Goal: Navigation & Orientation: Find specific page/section

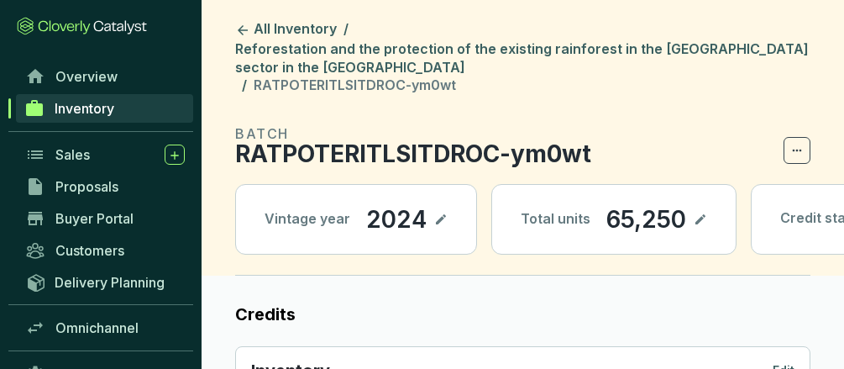
scroll to position [280, 0]
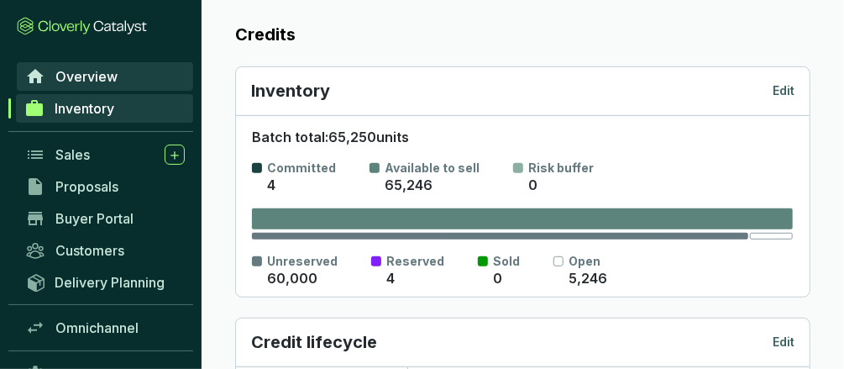
click at [69, 71] on span "Overview" at bounding box center [86, 76] width 62 height 17
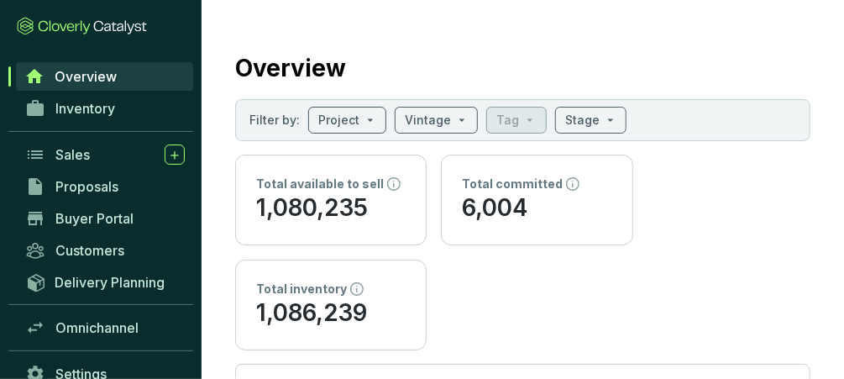
click at [106, 107] on span "Inventory" at bounding box center [85, 108] width 60 height 17
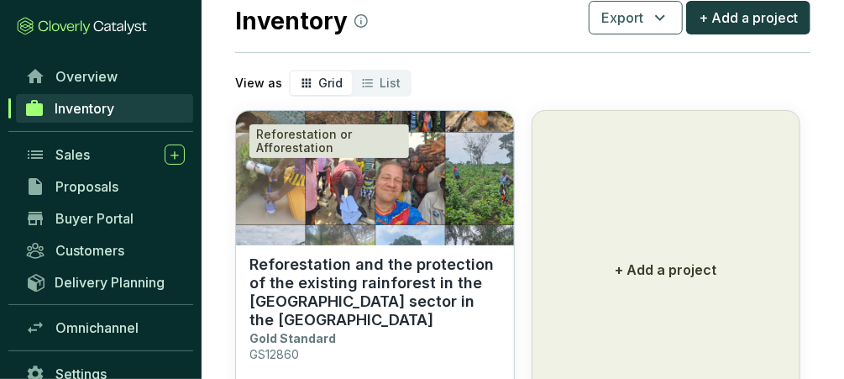
scroll to position [47, 0]
click at [472, 177] on img at bounding box center [375, 178] width 278 height 134
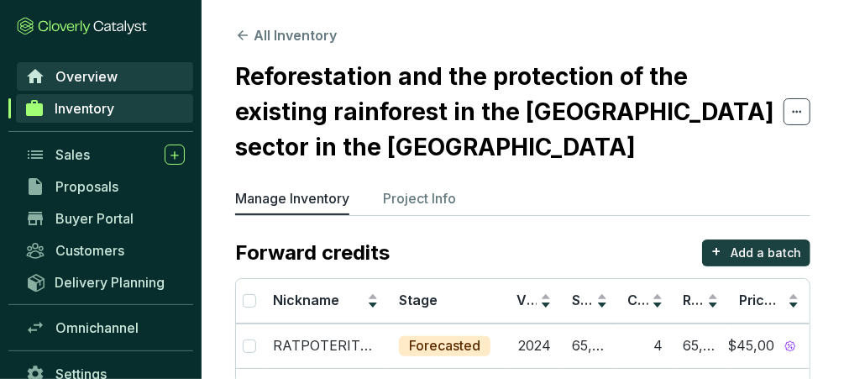
click at [105, 81] on span "Overview" at bounding box center [86, 76] width 62 height 17
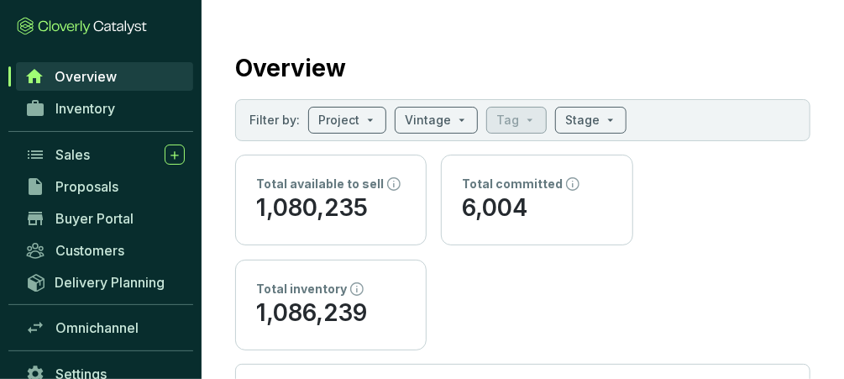
click at [97, 124] on div "Inventory" at bounding box center [101, 115] width 202 height 46
click at [106, 115] on span "Inventory" at bounding box center [85, 108] width 60 height 17
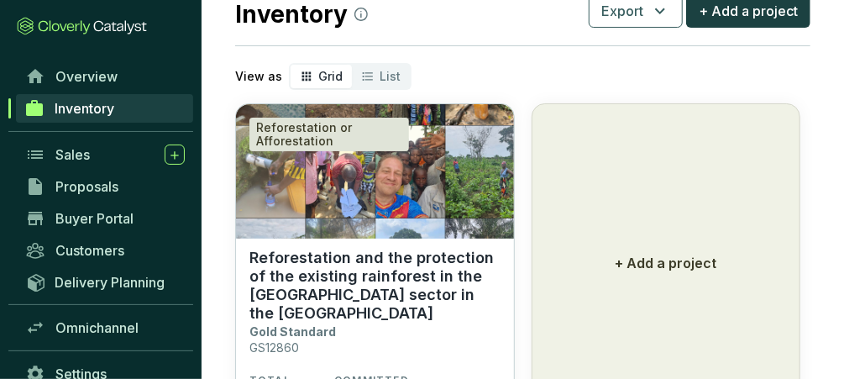
scroll to position [55, 0]
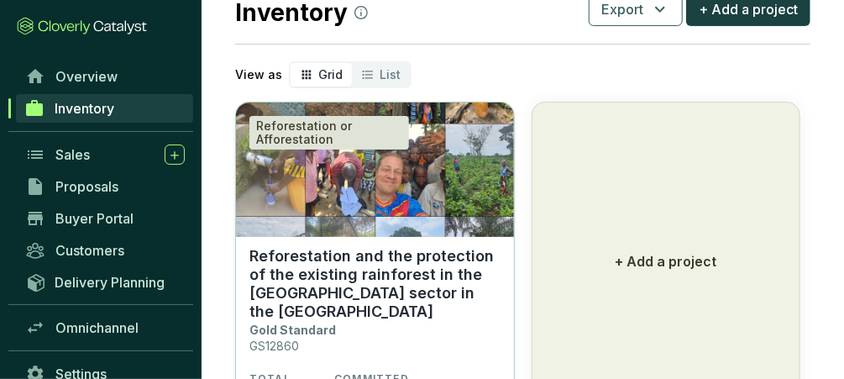
click at [440, 197] on img at bounding box center [375, 169] width 278 height 134
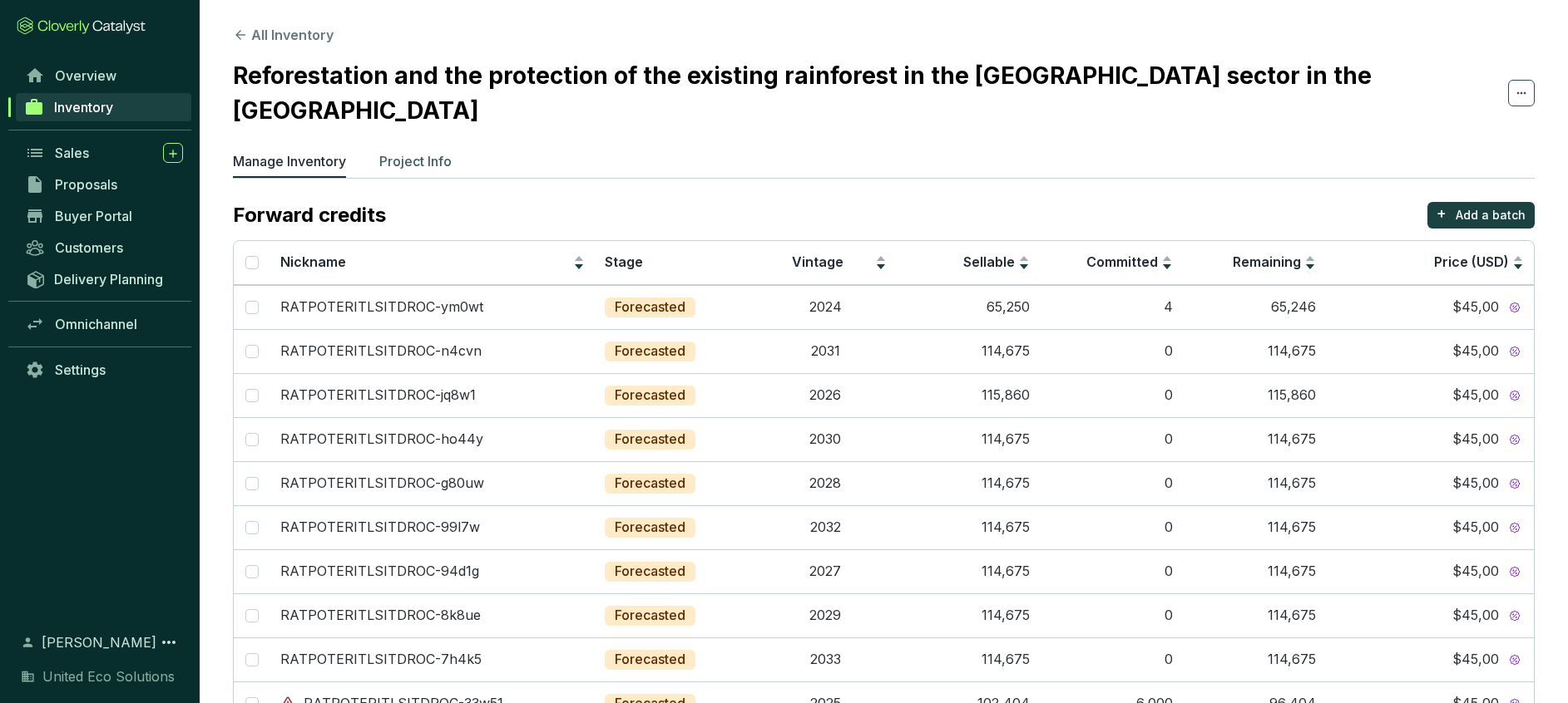
click at [438, 159] on p "Project Info" at bounding box center [415, 161] width 72 height 20
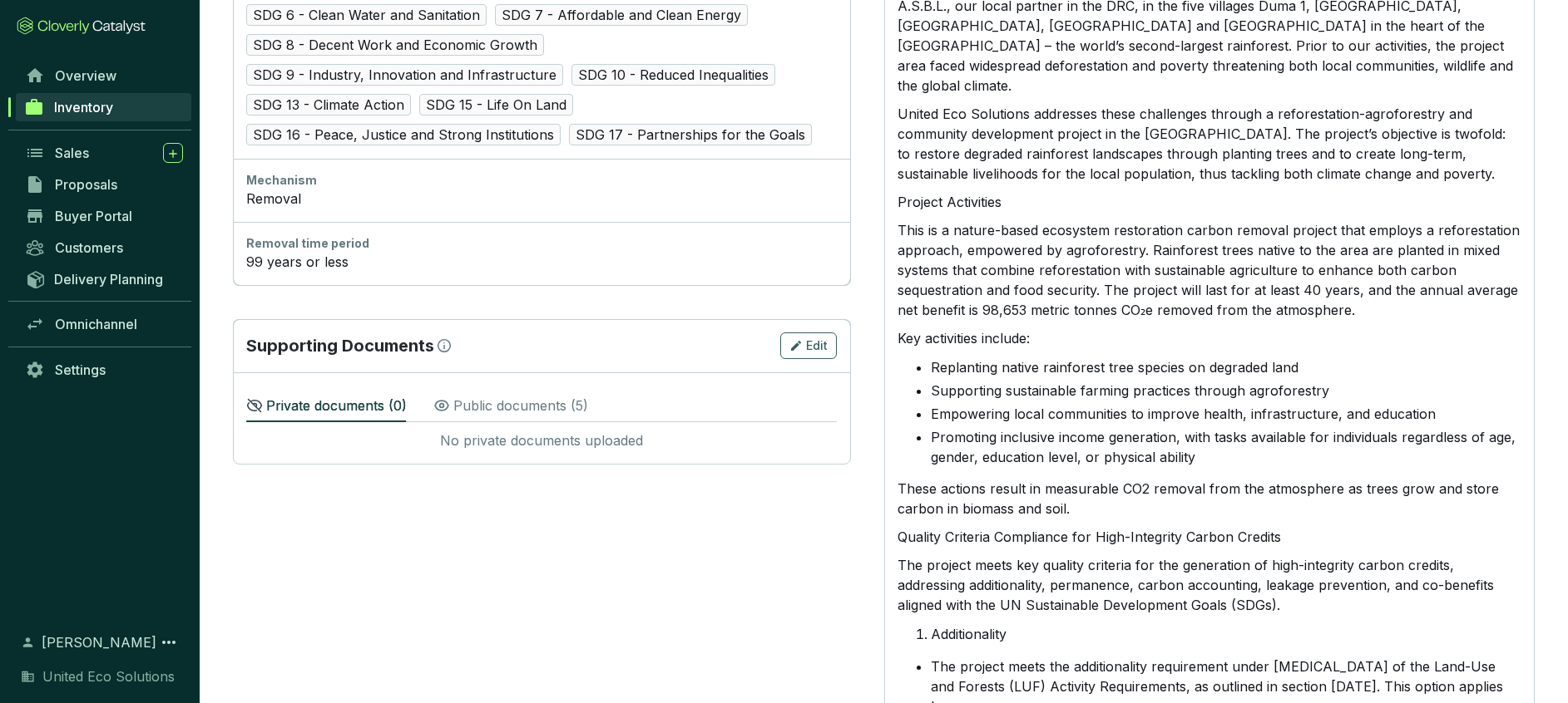
scroll to position [1025, 0]
click at [506, 374] on p "Public documents ( 5 )" at bounding box center [521, 407] width 135 height 20
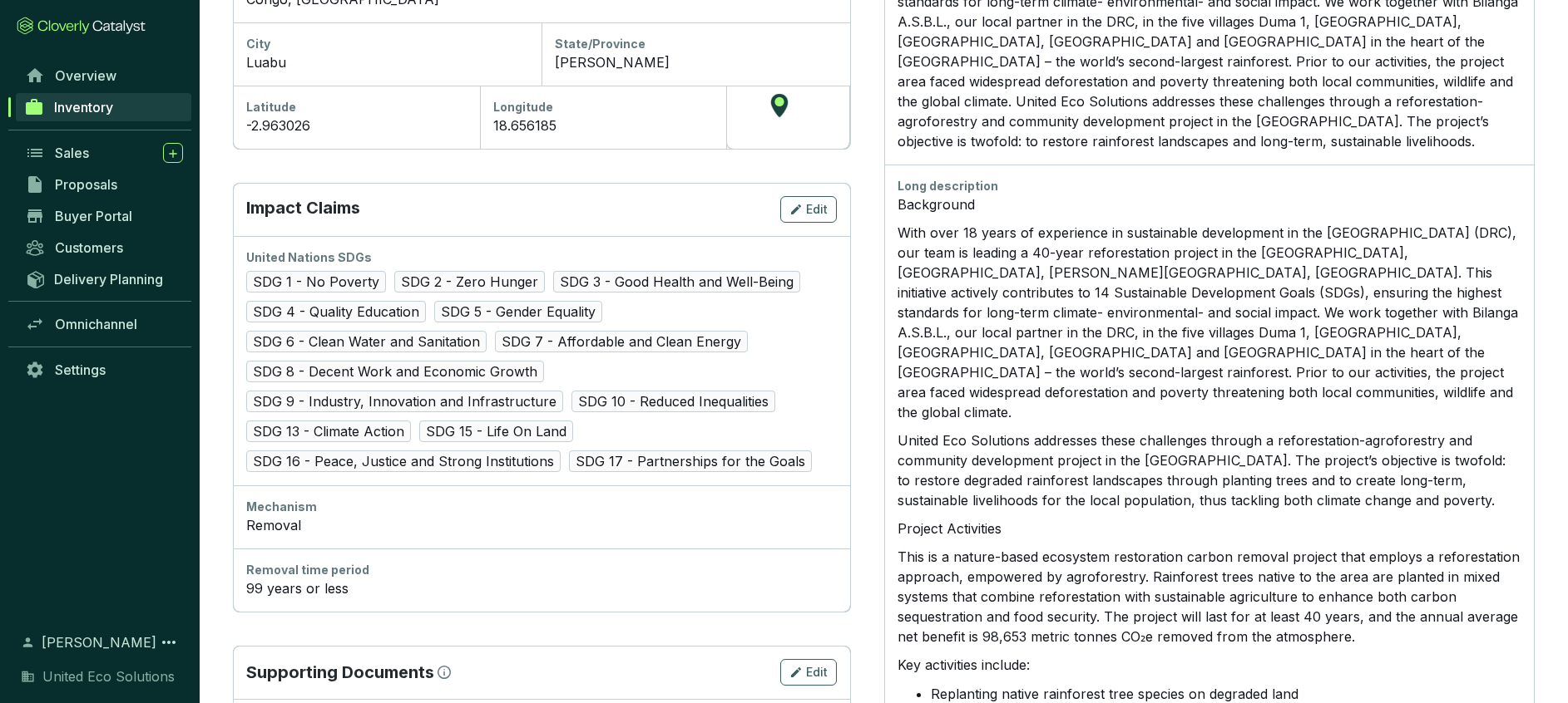
scroll to position [0, 0]
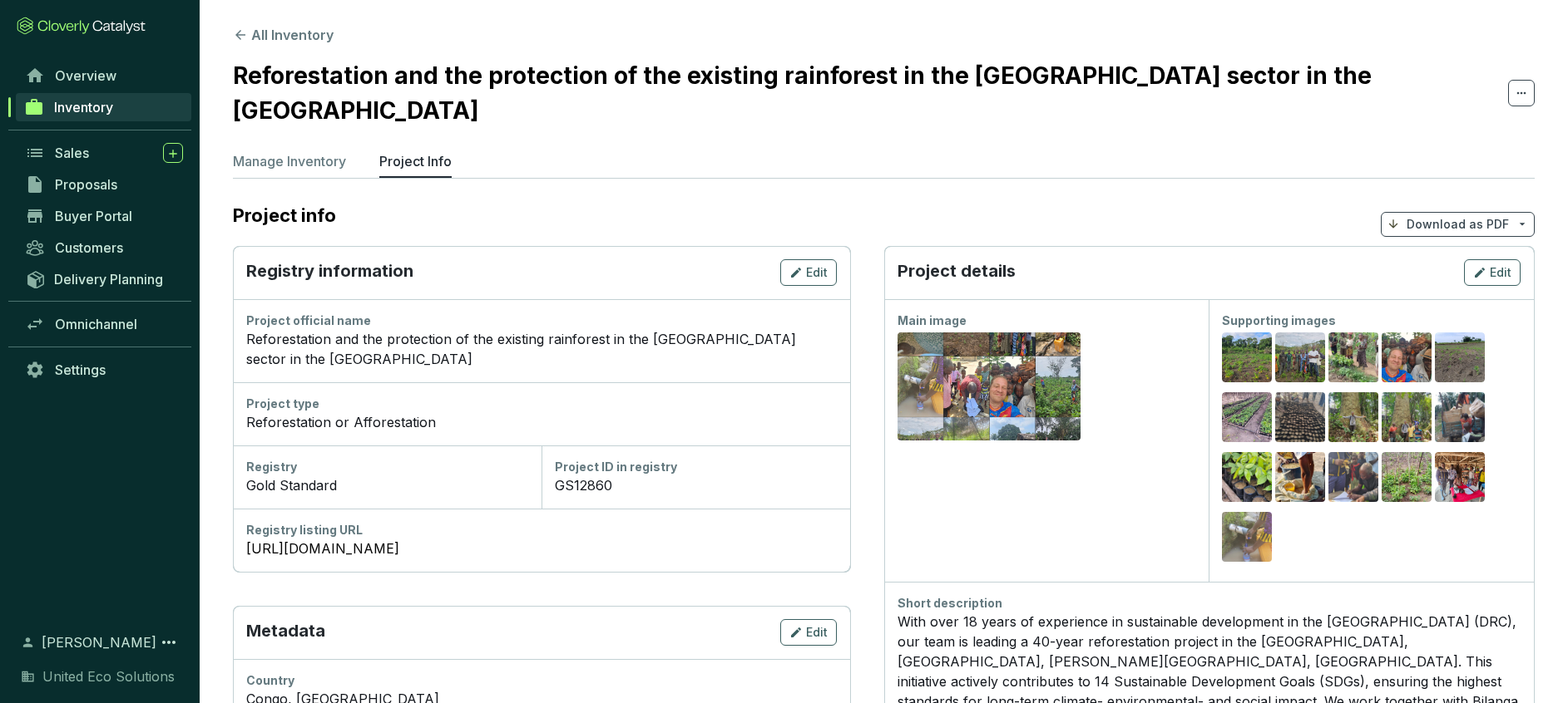
click at [845, 218] on p "Download as PDF" at bounding box center [1457, 224] width 102 height 17
click at [845, 263] on span "Show pricing" at bounding box center [1457, 262] width 75 height 13
click at [845, 113] on h2 "Reforestation and the protection of the existing rainforest in the [GEOGRAPHIC_…" at bounding box center [870, 93] width 1275 height 70
click at [117, 151] on div "Sales" at bounding box center [118, 152] width 128 height 20
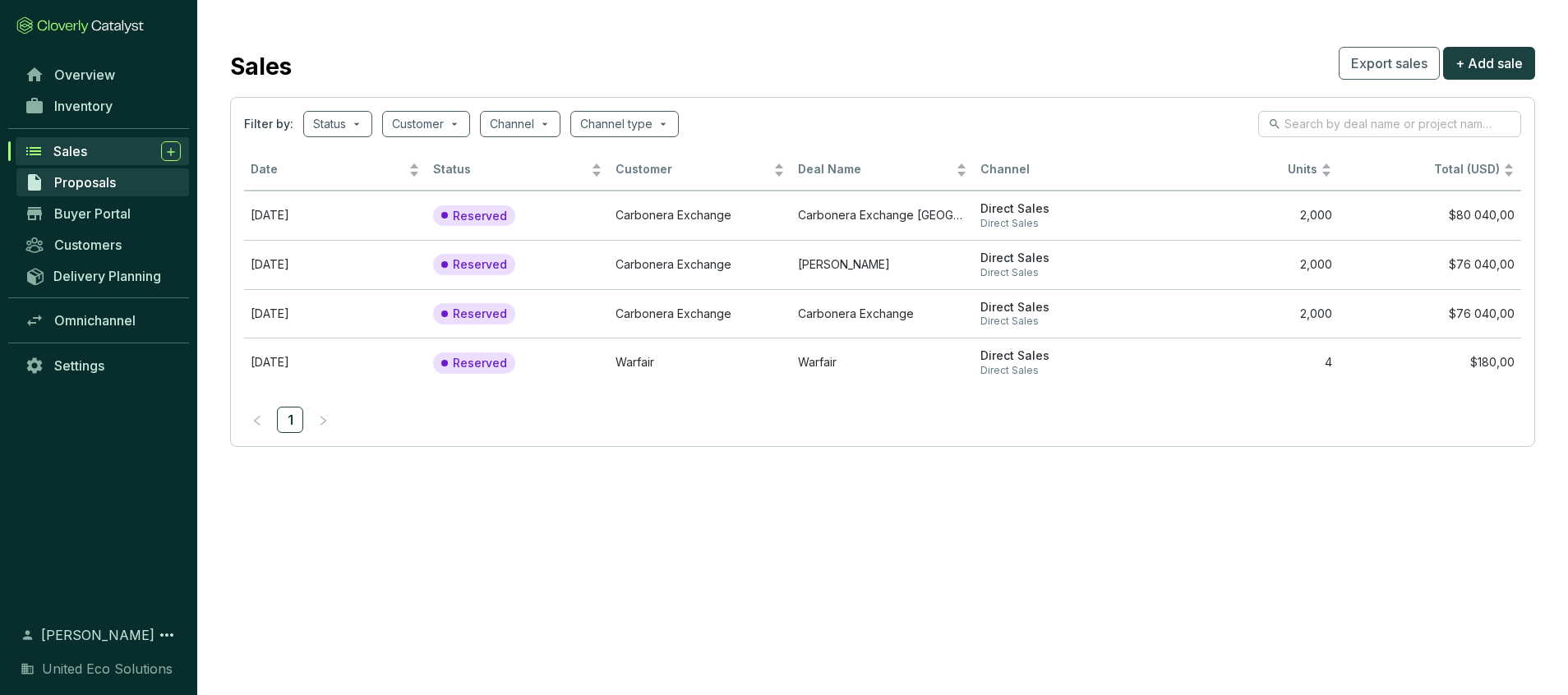
click at [110, 185] on span "Proposals" at bounding box center [84, 182] width 62 height 17
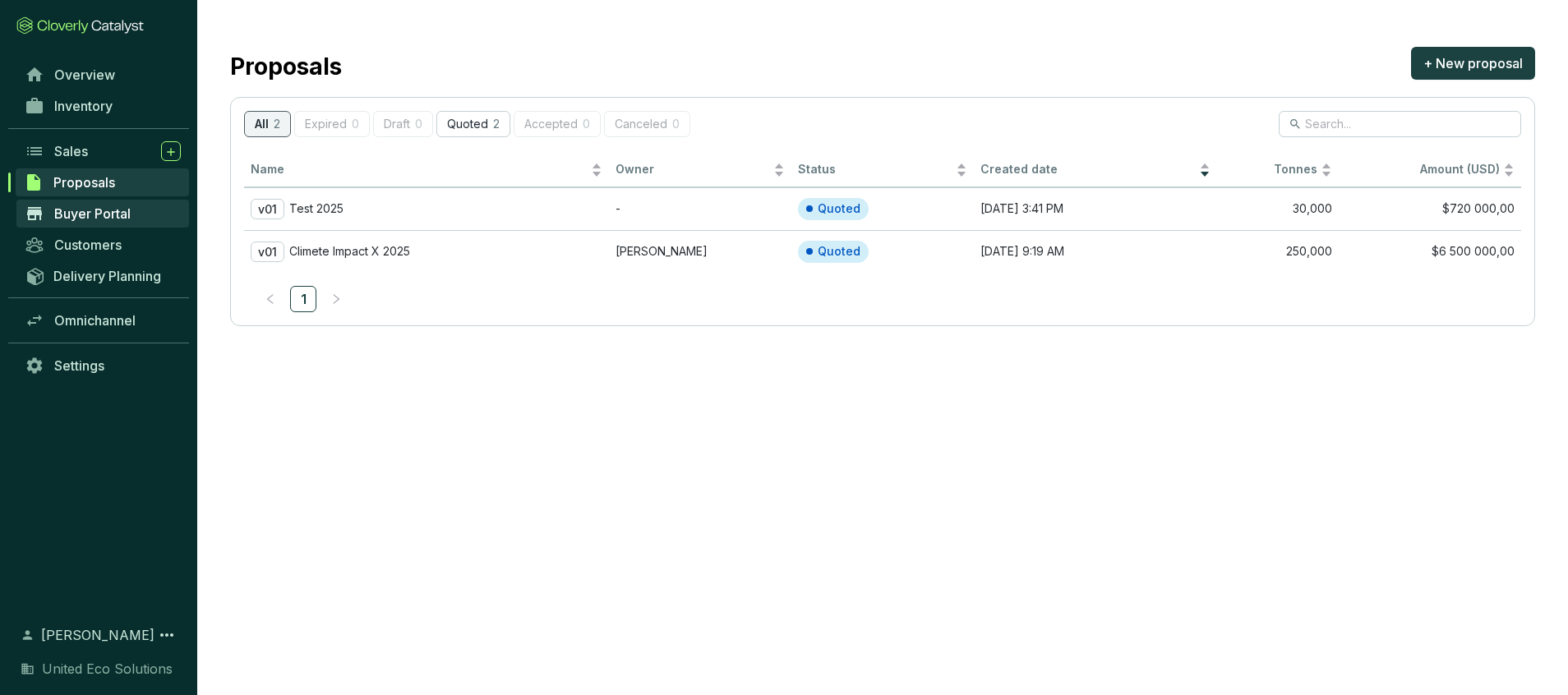
click at [120, 216] on span "Buyer Portal" at bounding box center [92, 213] width 76 height 17
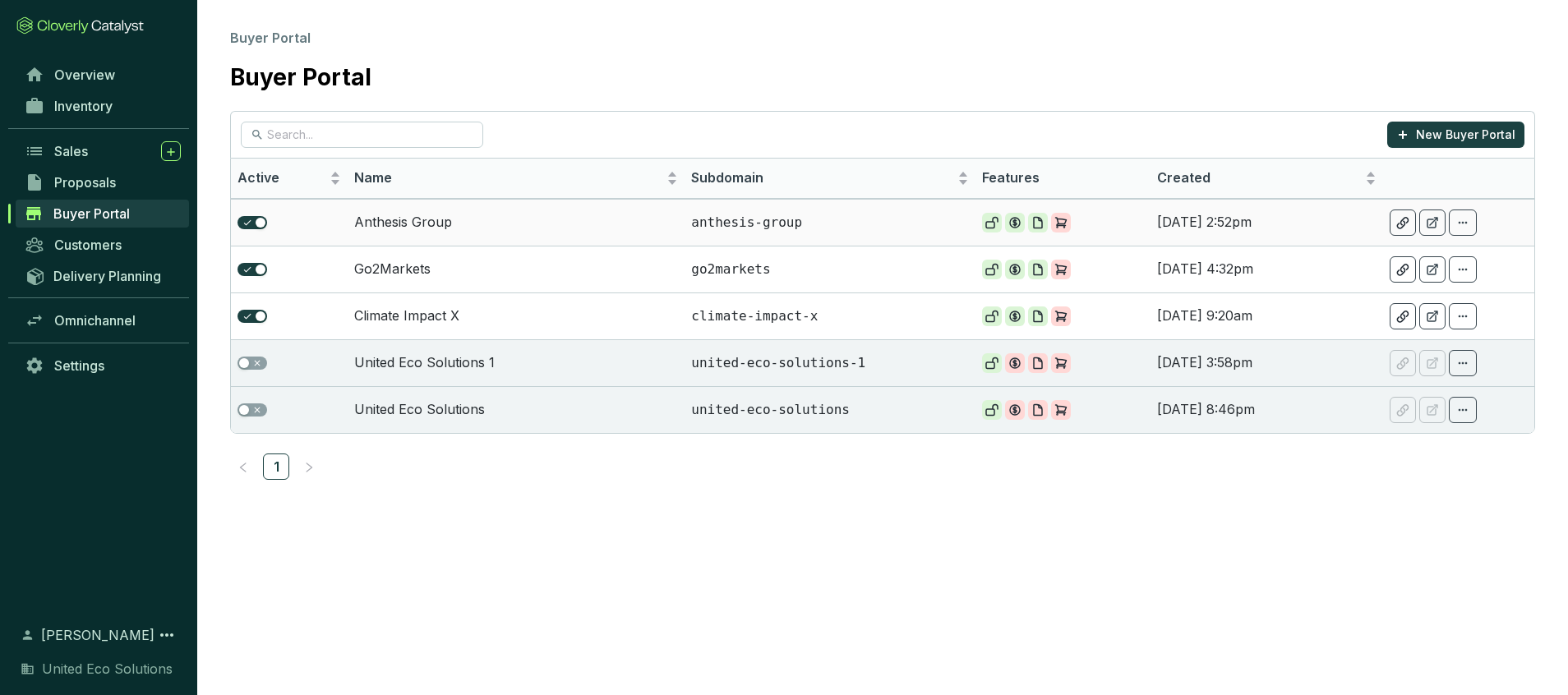
click at [638, 224] on td "Anthesis Group" at bounding box center [516, 222] width 338 height 47
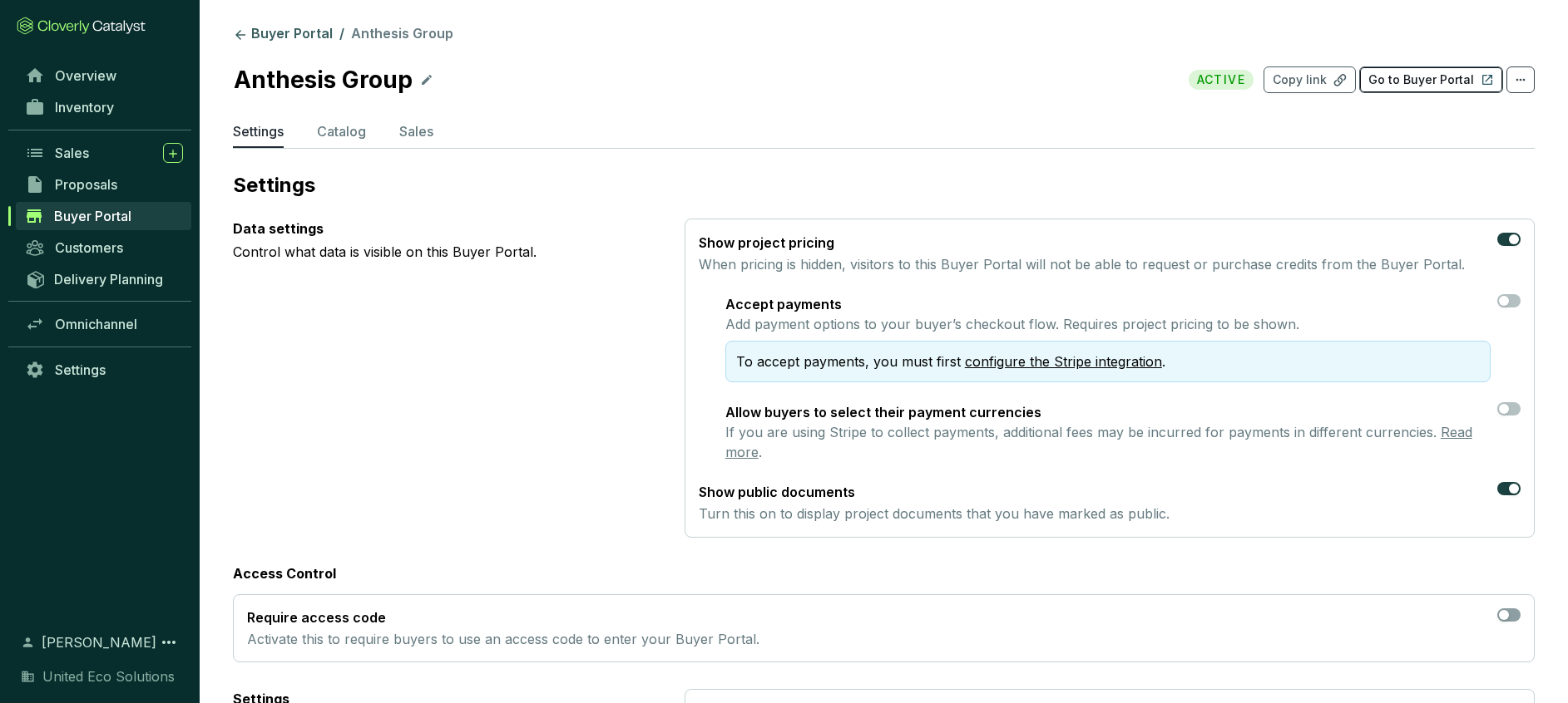
click at [845, 86] on p "Go to Buyer Portal" at bounding box center [1420, 79] width 106 height 17
click at [116, 250] on span "Customers" at bounding box center [88, 248] width 68 height 17
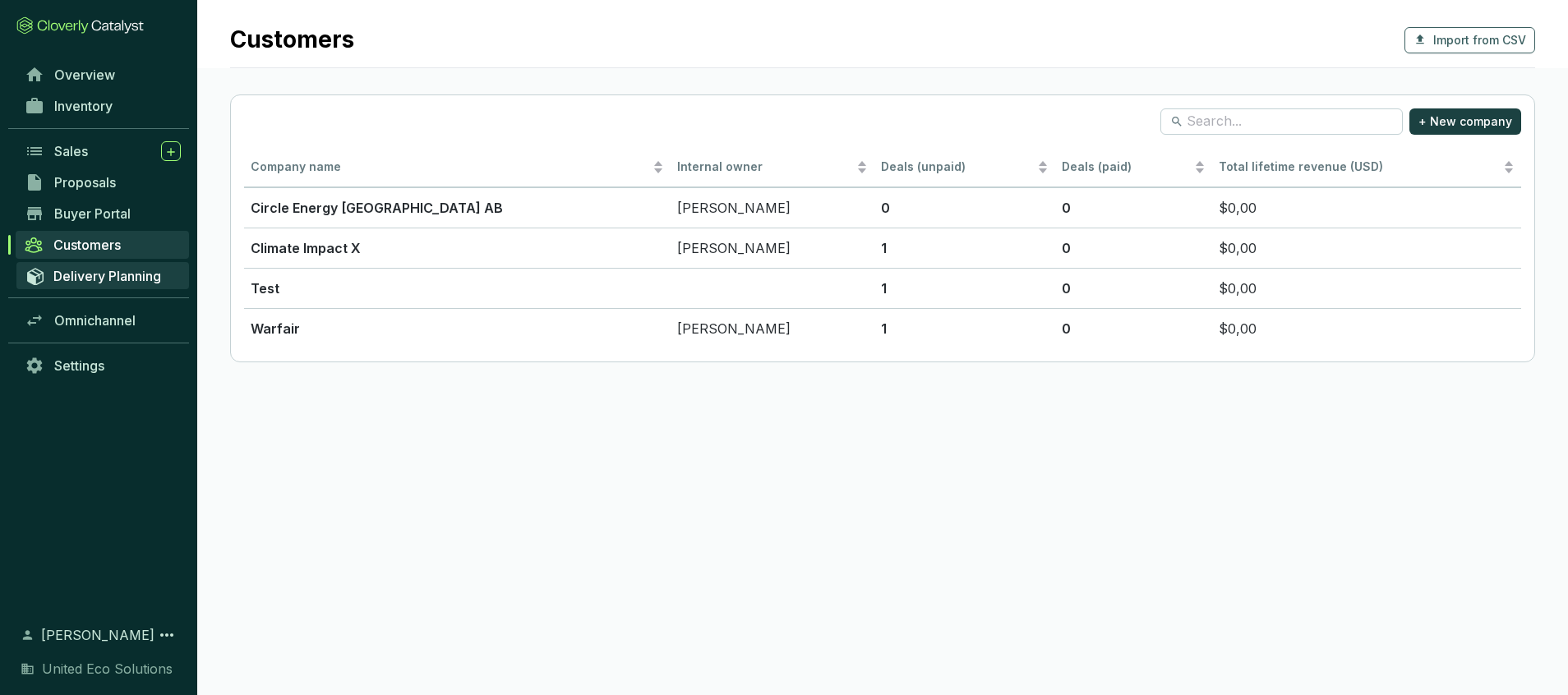
click at [118, 280] on span "Delivery Planning" at bounding box center [108, 276] width 108 height 17
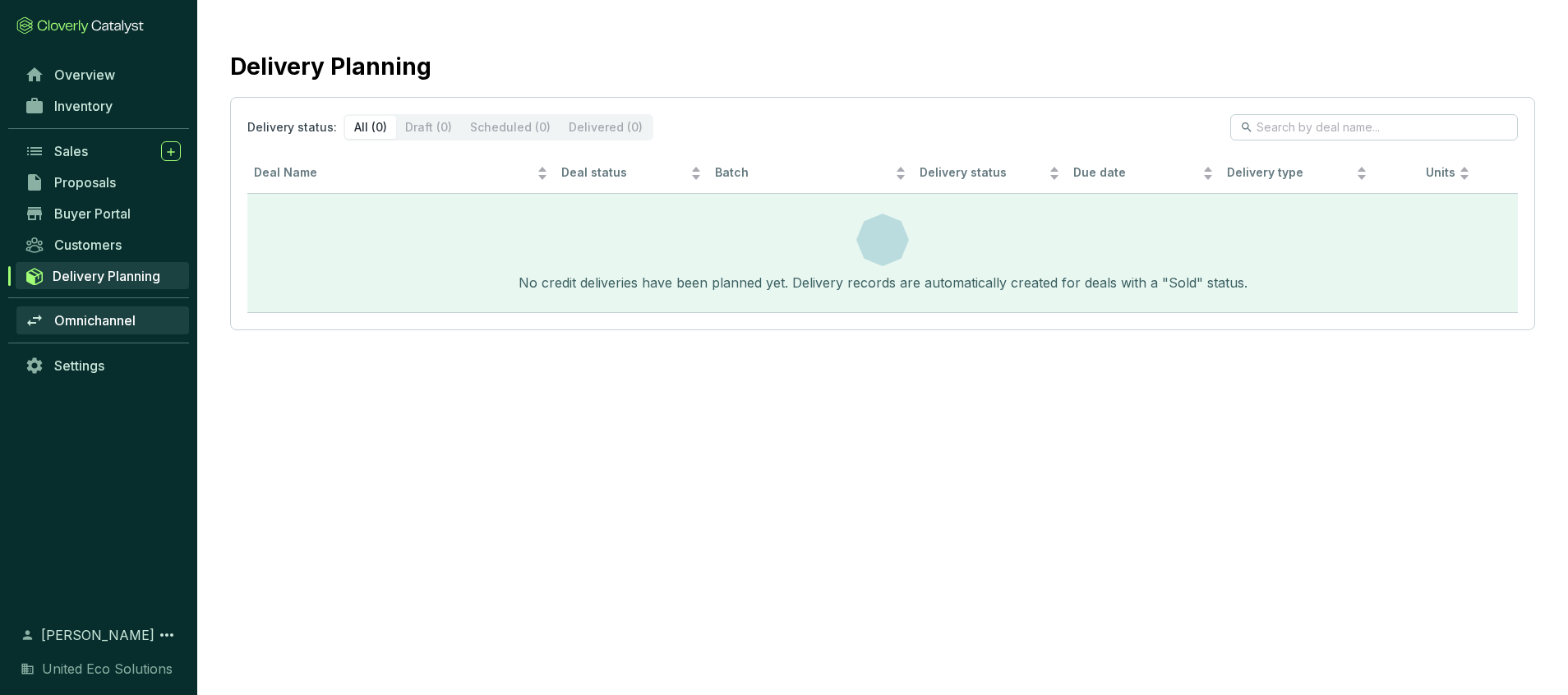
click at [119, 310] on link "Omnichannel" at bounding box center [103, 320] width 172 height 28
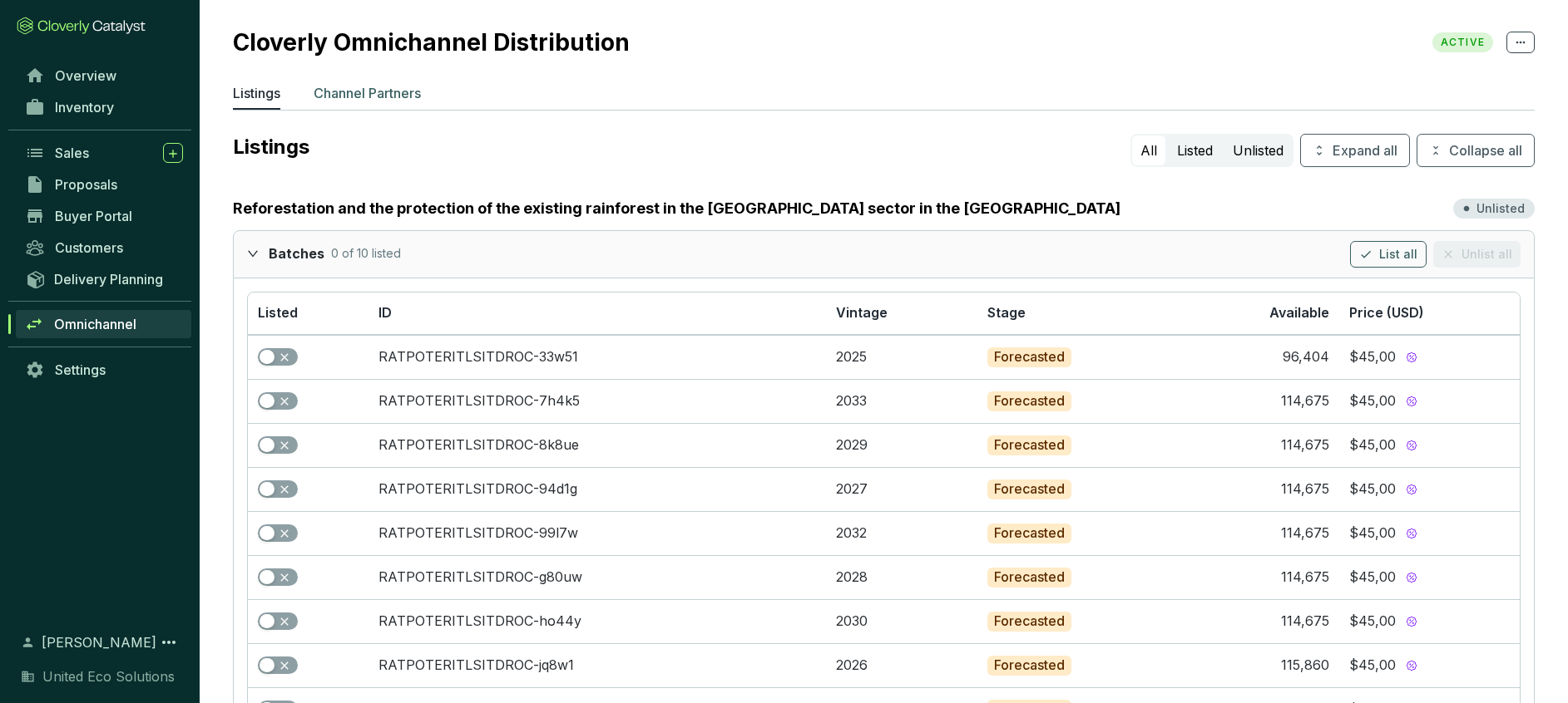
click at [376, 91] on p "Channel Partners" at bounding box center [367, 93] width 107 height 20
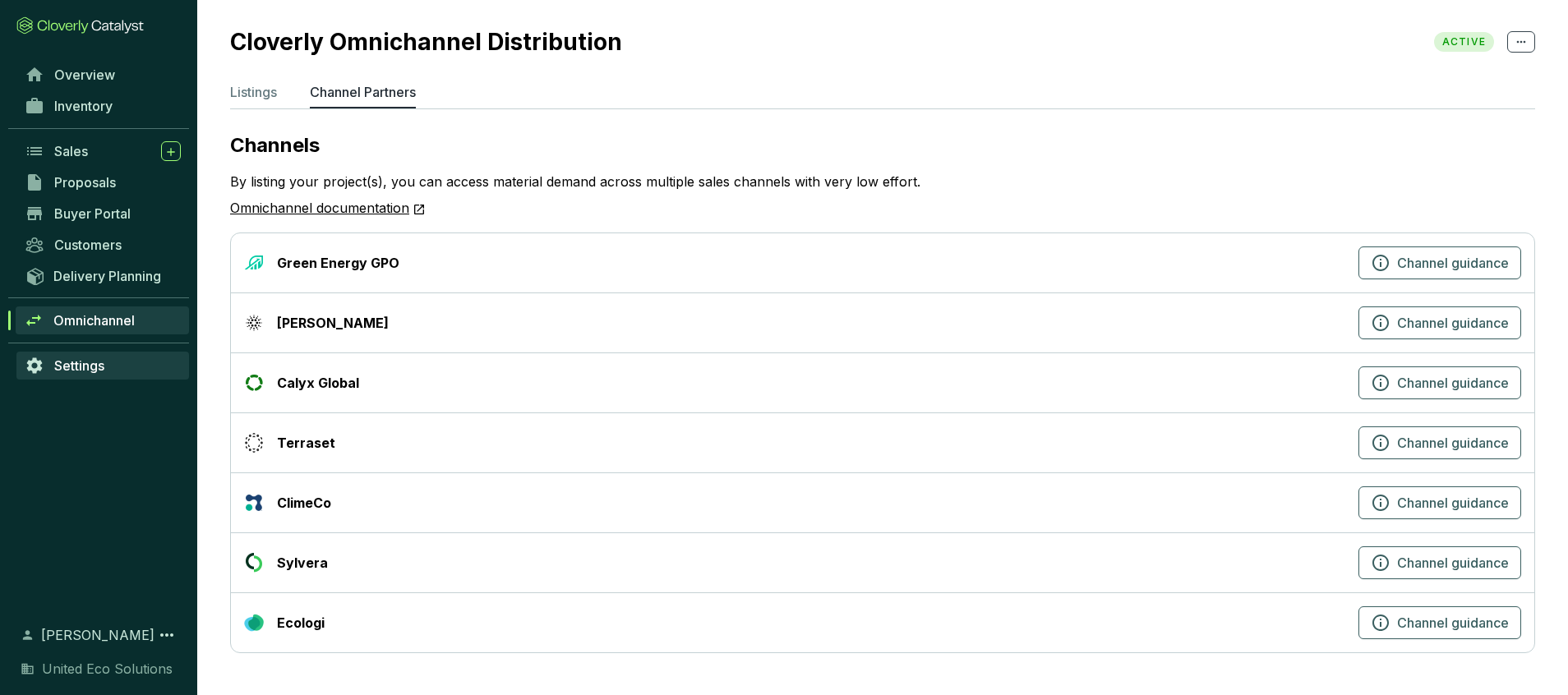
click at [83, 370] on span "Settings" at bounding box center [78, 365] width 50 height 17
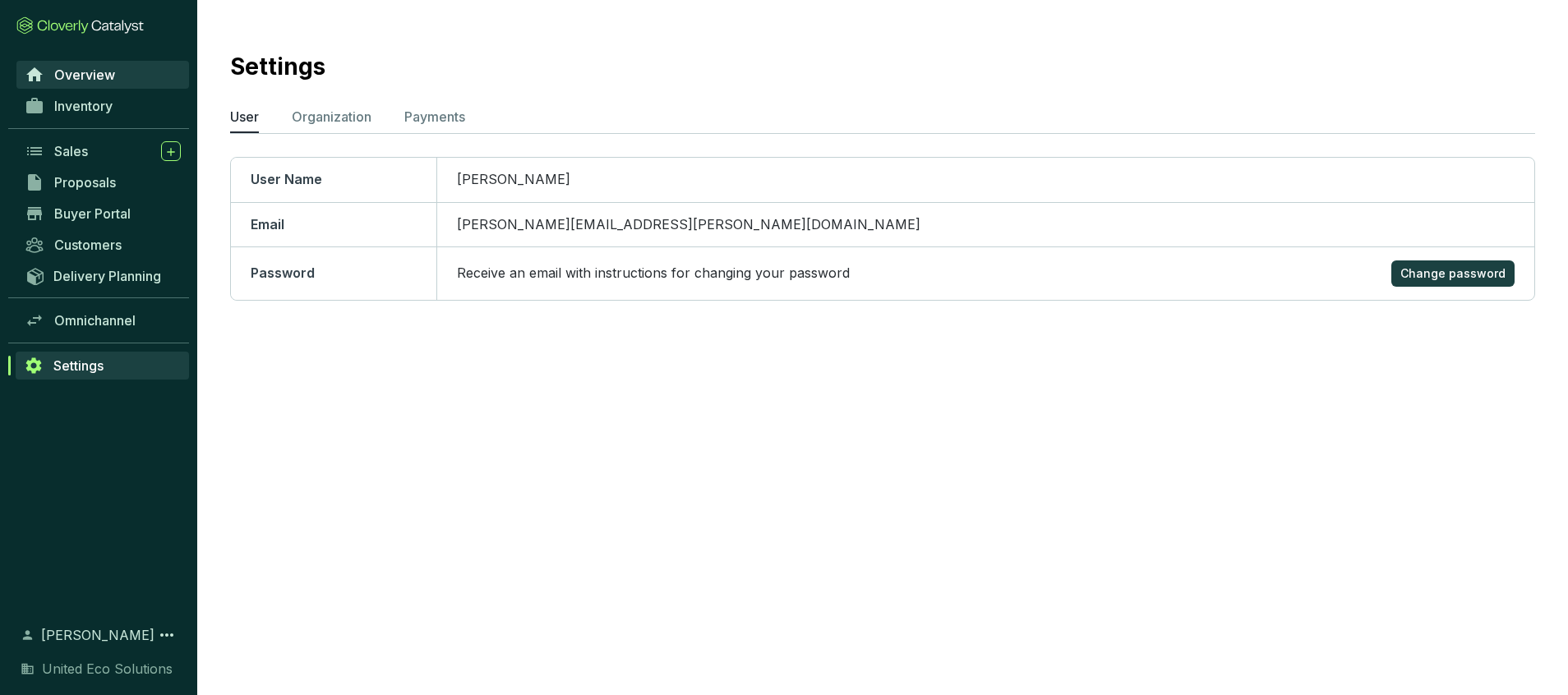
click at [91, 68] on span "Overview" at bounding box center [84, 74] width 61 height 17
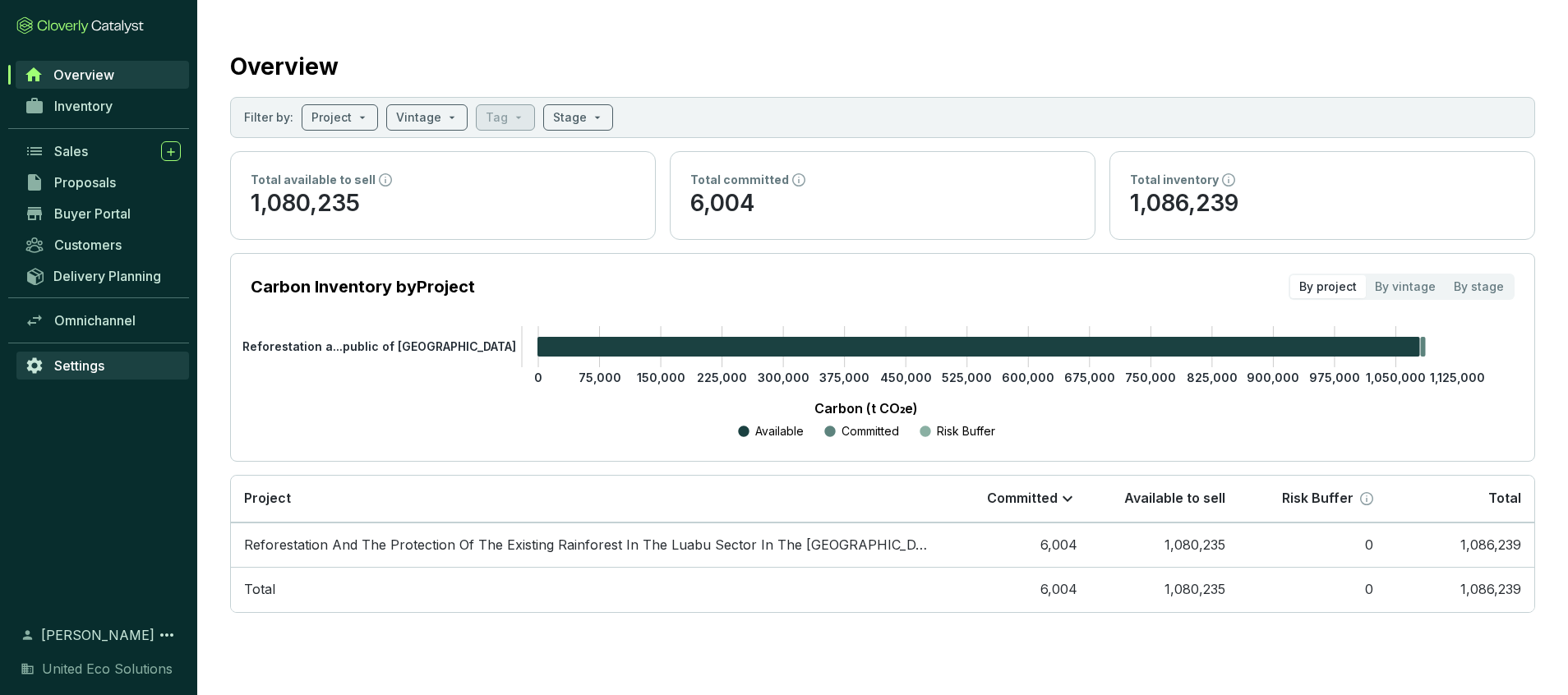
click at [69, 361] on span "Settings" at bounding box center [78, 365] width 50 height 17
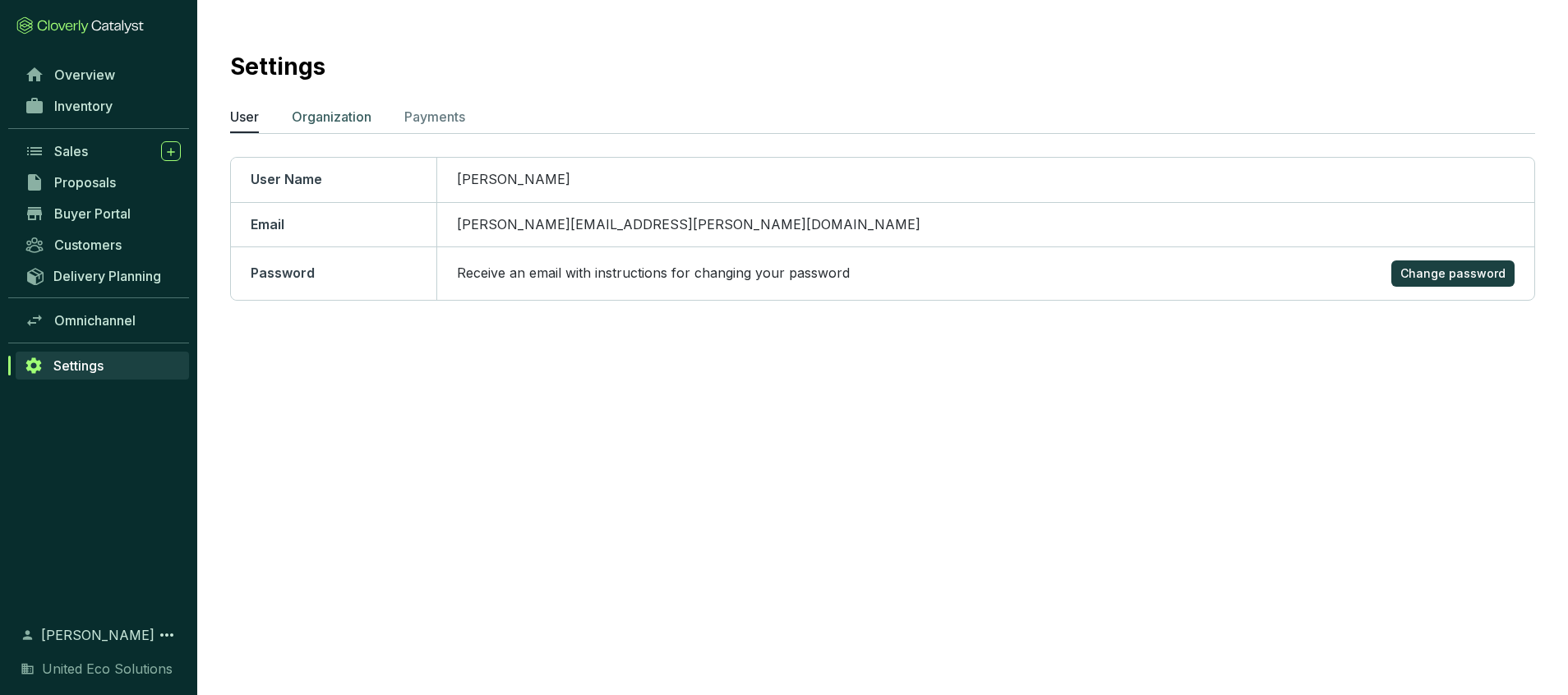
click at [352, 116] on p "Organization" at bounding box center [331, 116] width 79 height 20
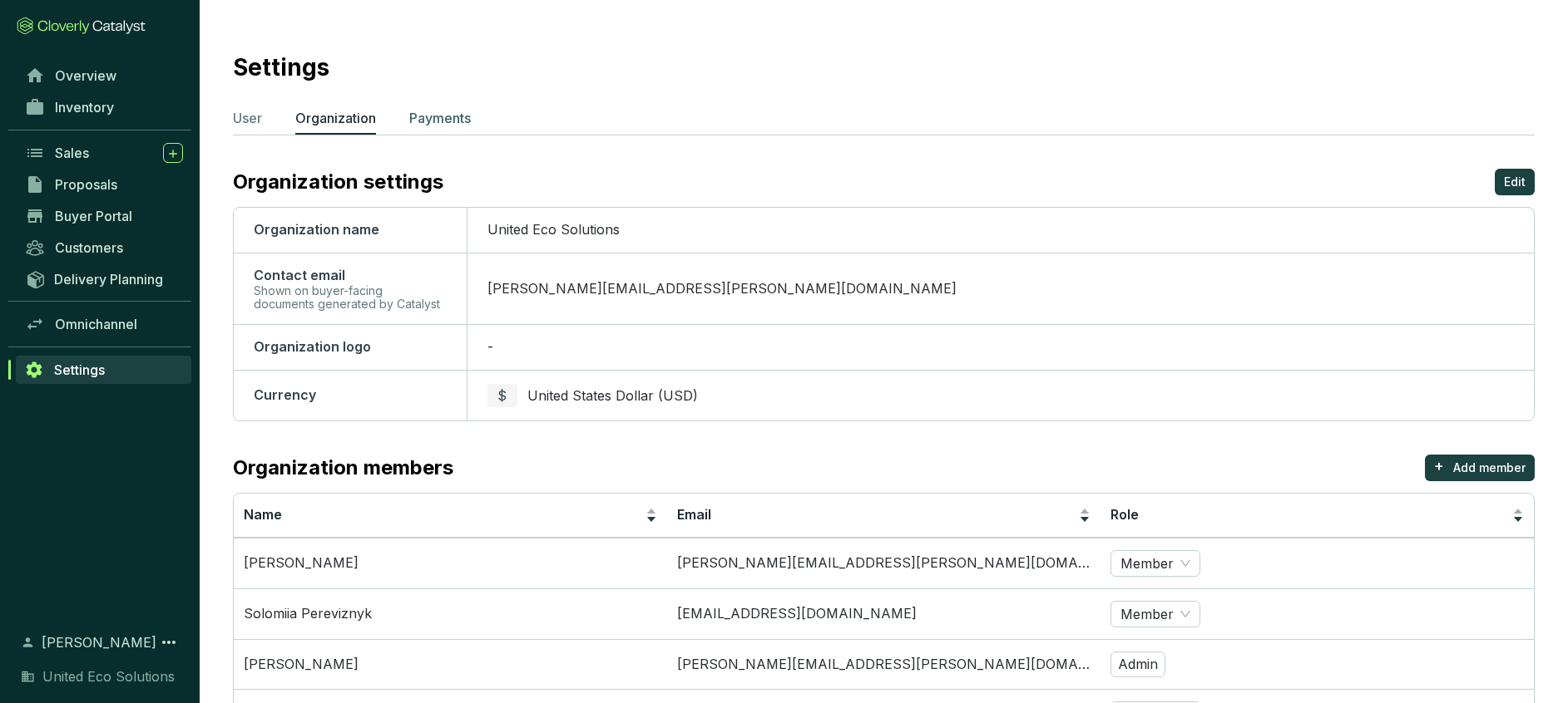
click at [449, 109] on p "Payments" at bounding box center [440, 118] width 61 height 20
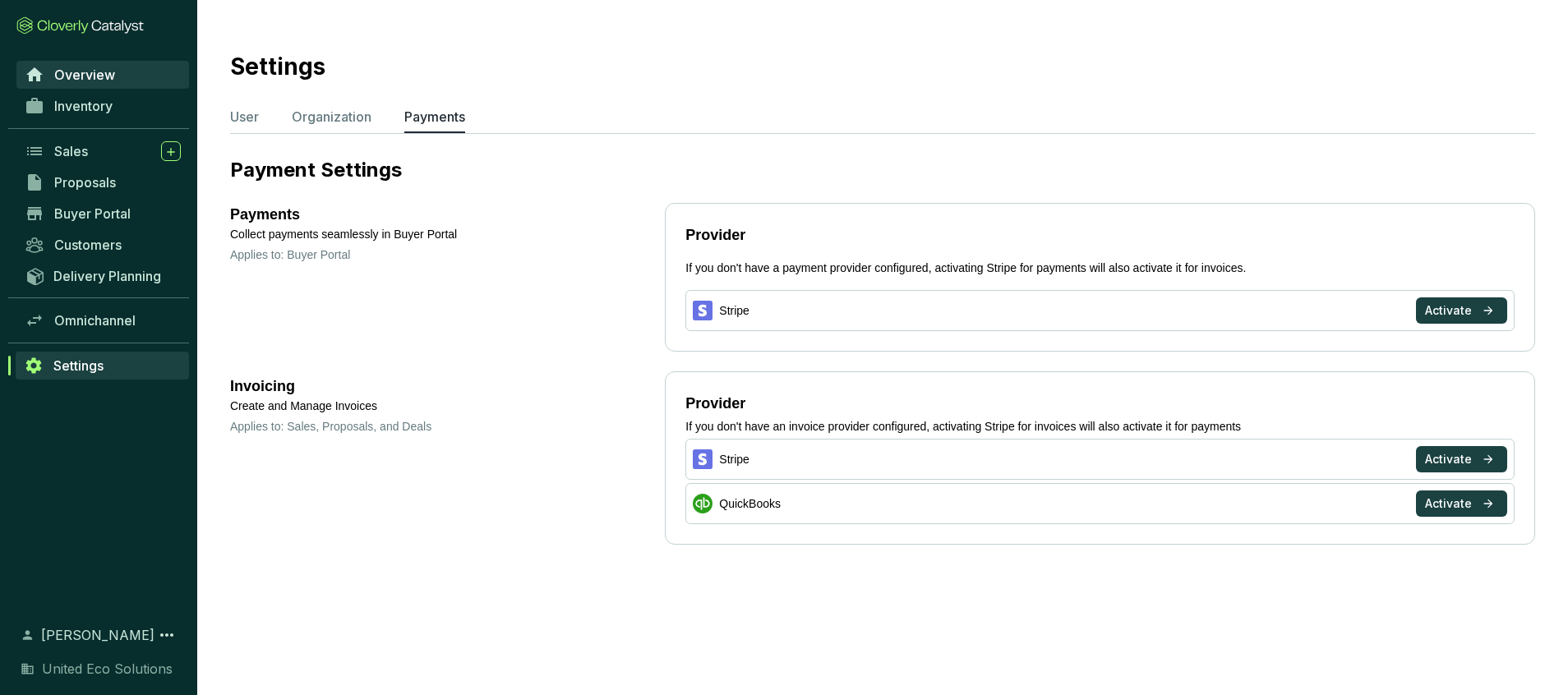
click at [77, 64] on link "Overview" at bounding box center [103, 74] width 172 height 28
